Goal: Task Accomplishment & Management: Use online tool/utility

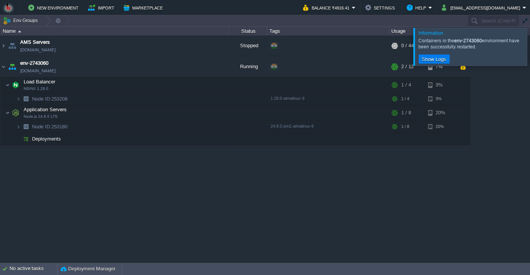
click at [502, 14] on div "New Environment Import Marketplace Bonus ₹0.00 Upgrade Account Balance ₹4916.41…" at bounding box center [265, 7] width 530 height 15
click at [494, 10] on button "[EMAIL_ADDRESS][DOMAIN_NAME]" at bounding box center [481, 7] width 81 height 9
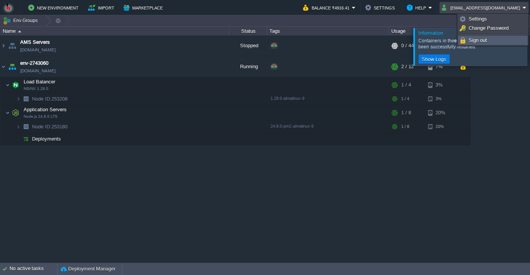
click at [473, 42] on span "Sign out" at bounding box center [478, 40] width 18 height 6
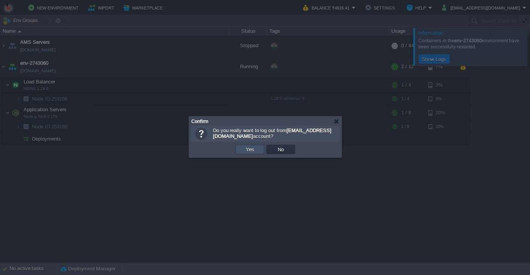
click at [250, 148] on button "Yes" at bounding box center [249, 149] width 13 height 7
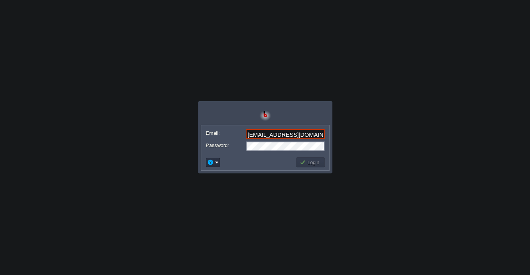
type input "shiningstaramit@yahoo.com"
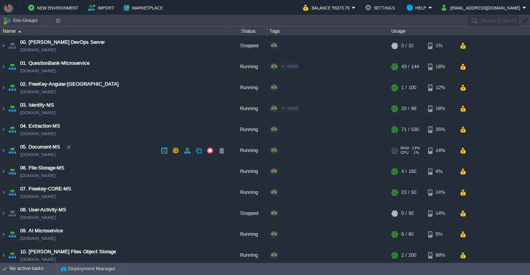
click at [98, 149] on td "05. Document-MS pdf-generation-ms.in1.bitss.cloud" at bounding box center [114, 150] width 229 height 21
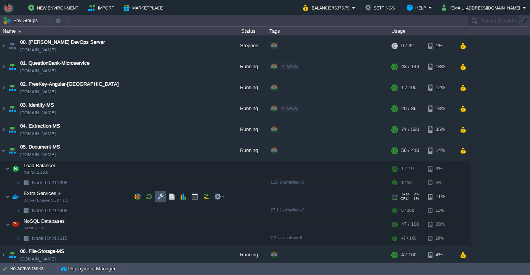
click at [157, 200] on button "button" at bounding box center [160, 196] width 7 height 7
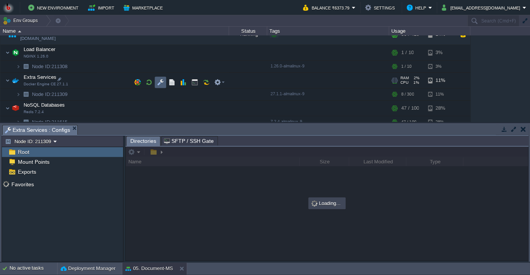
scroll to position [115, 0]
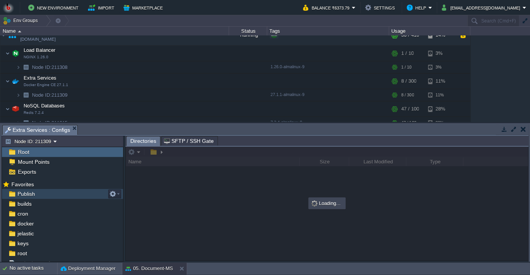
click at [85, 196] on div "Publish" at bounding box center [62, 194] width 121 height 10
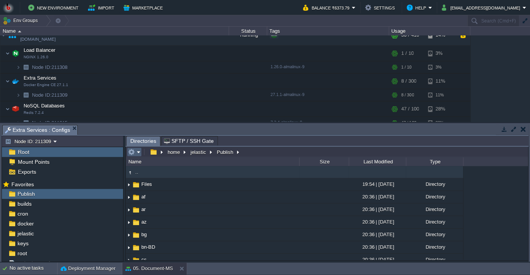
click at [137, 153] on em at bounding box center [134, 152] width 13 height 7
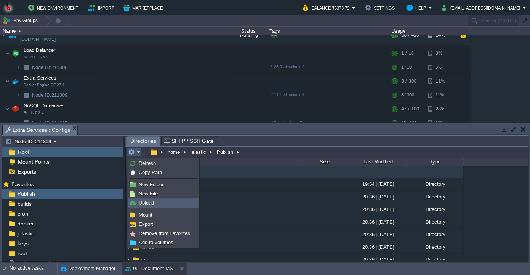
click at [155, 204] on link "Upload" at bounding box center [163, 203] width 70 height 8
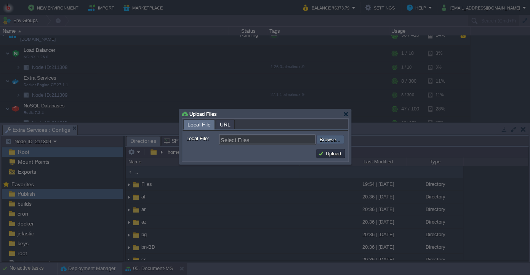
click at [333, 139] on input "file" at bounding box center [296, 139] width 96 height 9
type input "C:\fakepath\PdfGenerateMicroservice.dll"
type input "PdfGenerateMicroservice.dll"
click at [331, 155] on button "Upload" at bounding box center [331, 153] width 26 height 7
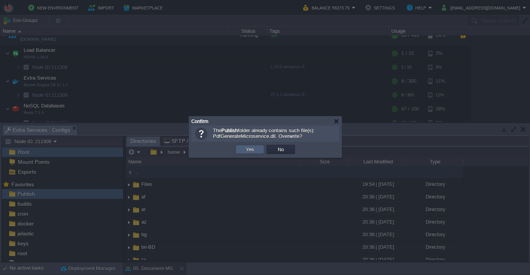
click at [254, 148] on button "Yes" at bounding box center [249, 149] width 13 height 7
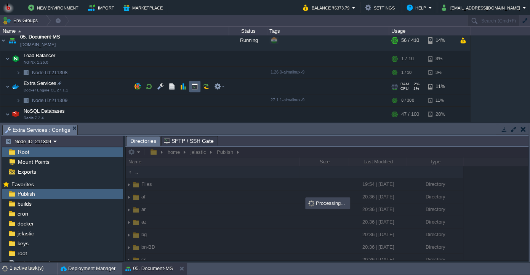
scroll to position [114, 0]
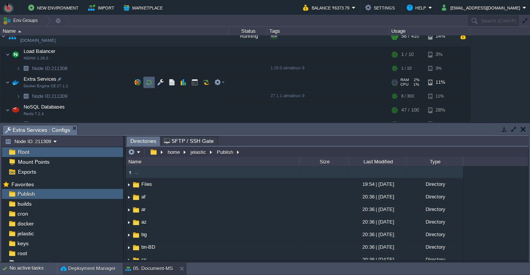
click at [150, 85] on button "button" at bounding box center [149, 82] width 7 height 7
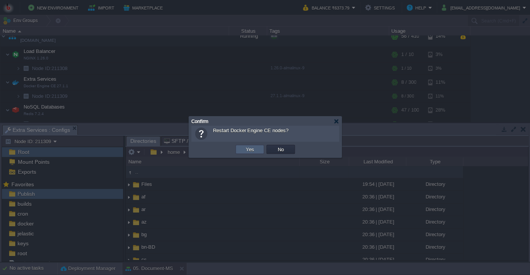
click at [238, 153] on td "Yes" at bounding box center [249, 149] width 29 height 9
